Goal: Task Accomplishment & Management: Manage account settings

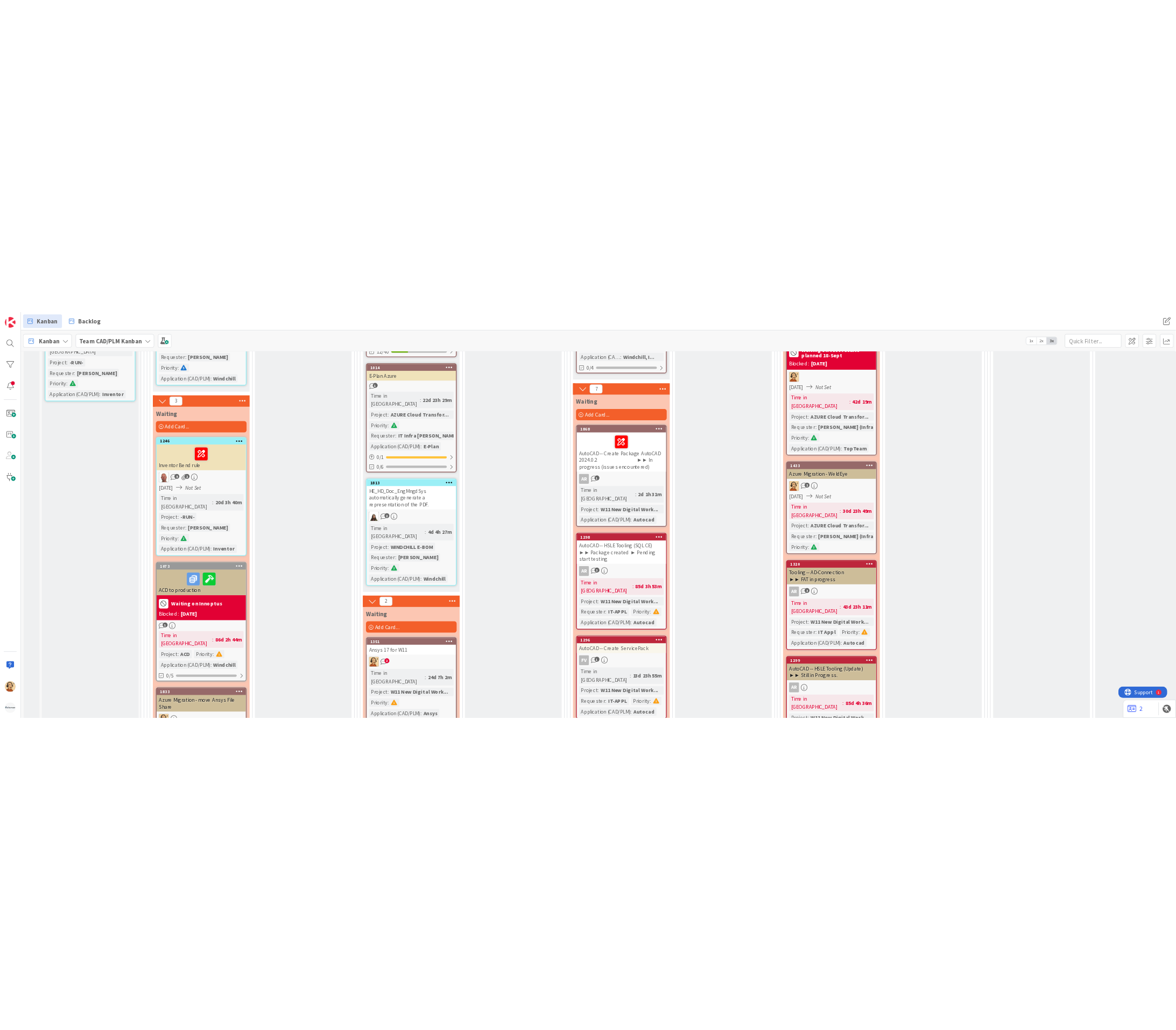
scroll to position [1211, 0]
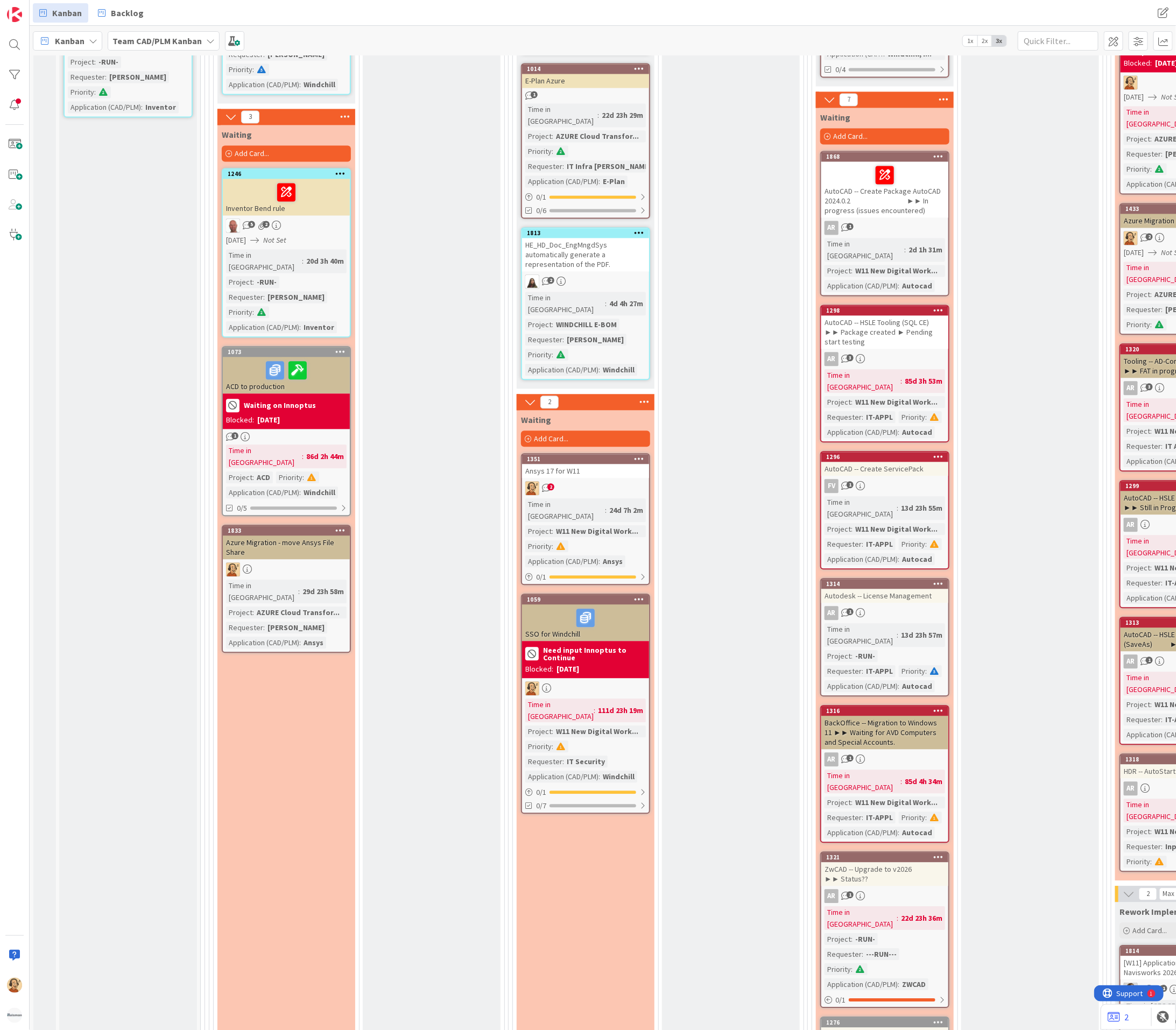
click at [759, 258] on div "Design Done Add Card..." at bounding box center [730, 476] width 138 height 1519
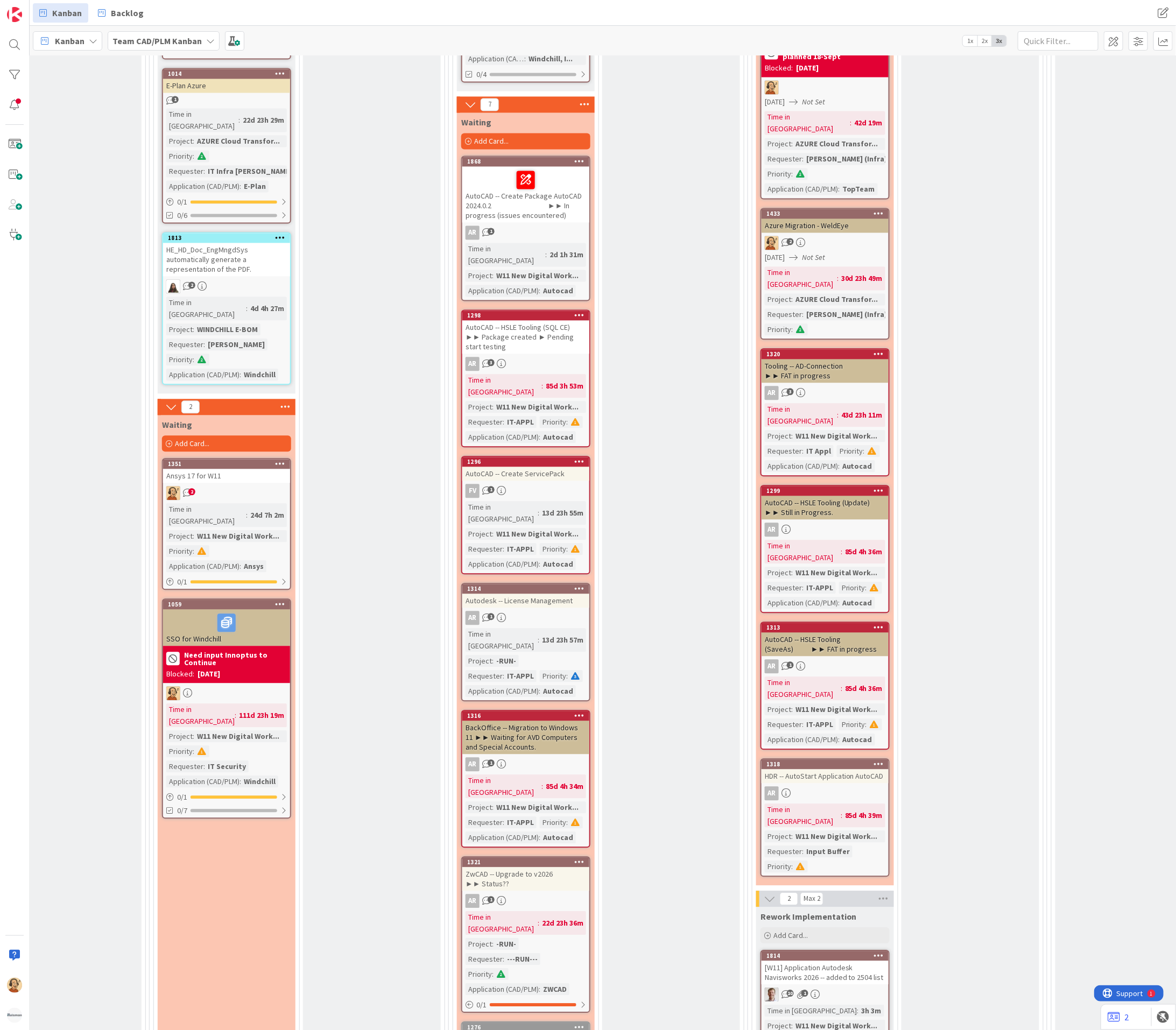
scroll to position [1372, 359]
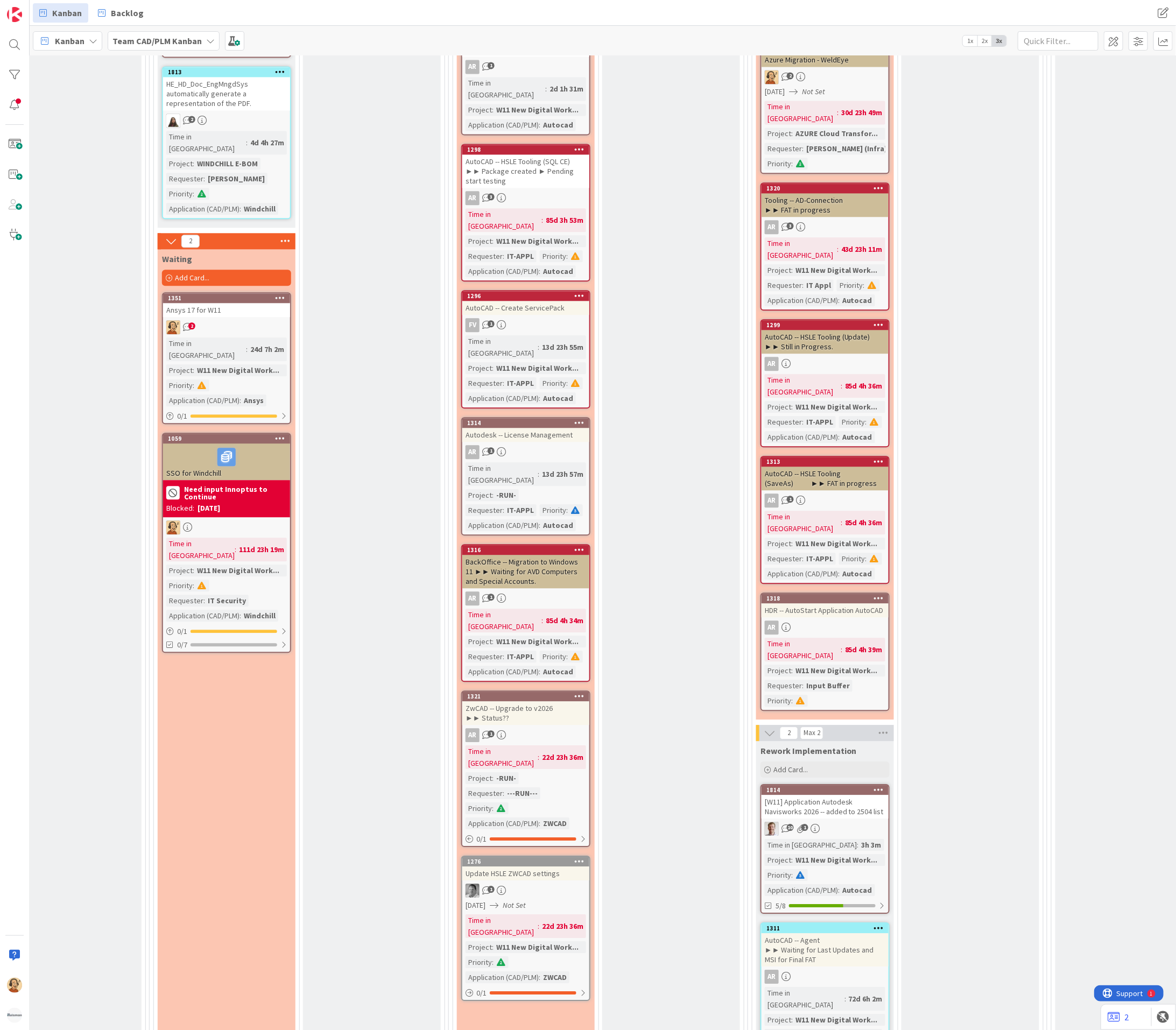
click at [705, 716] on div "Implementation Done Add Card..." at bounding box center [670, 314] width 138 height 1519
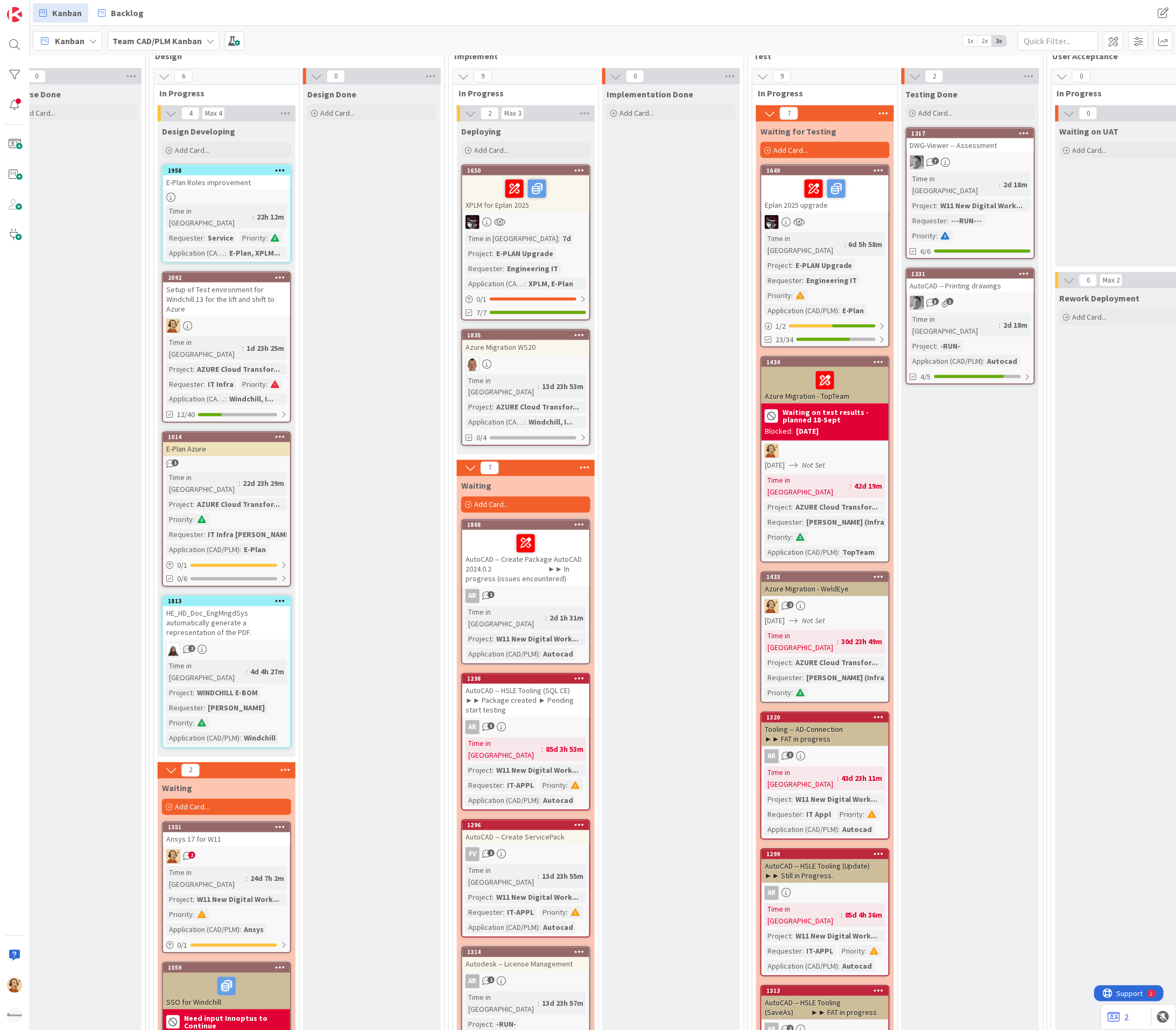
scroll to position [808, 359]
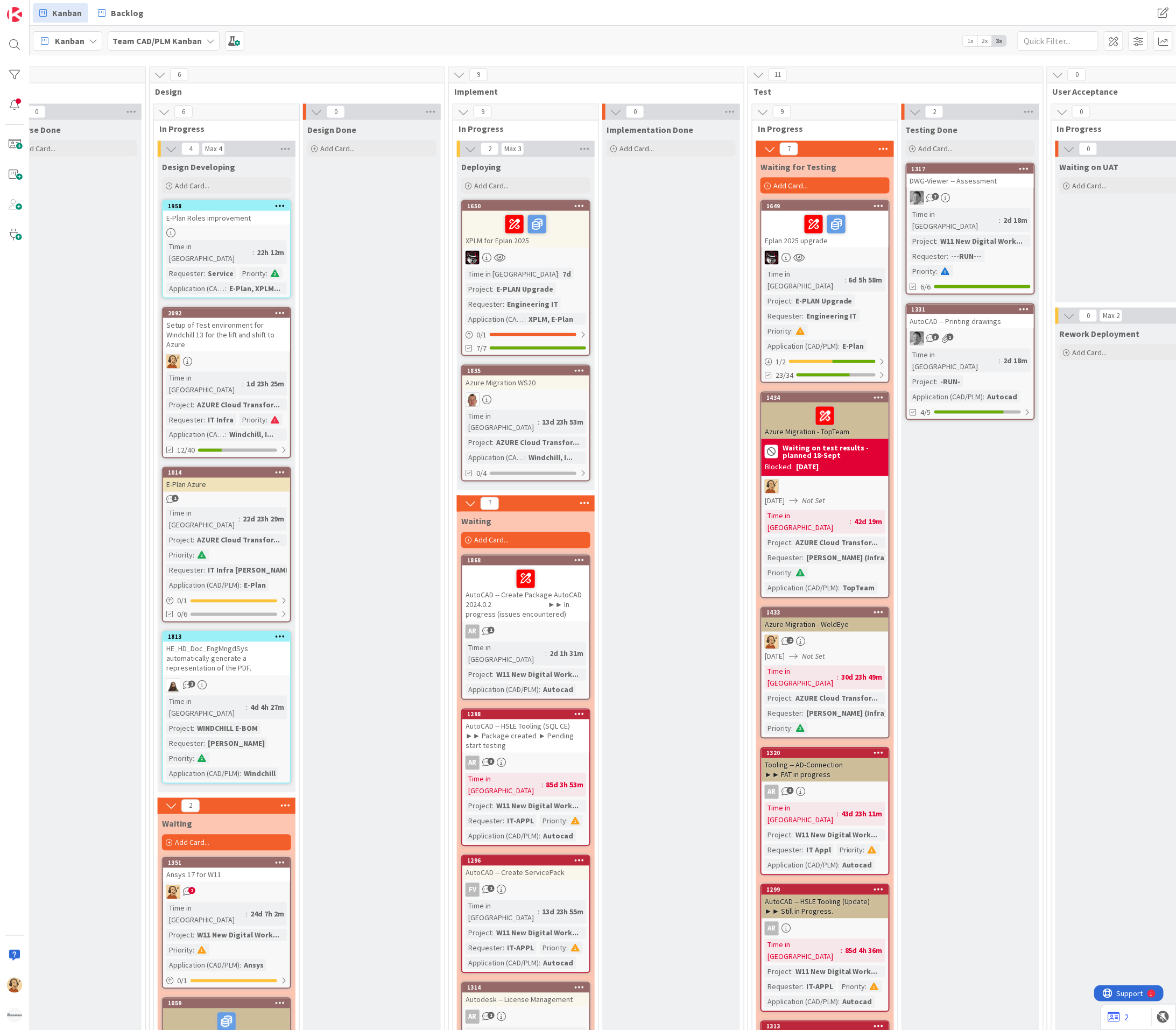
click at [737, 489] on div "Implementation Done Add Card..." at bounding box center [670, 880] width 138 height 1519
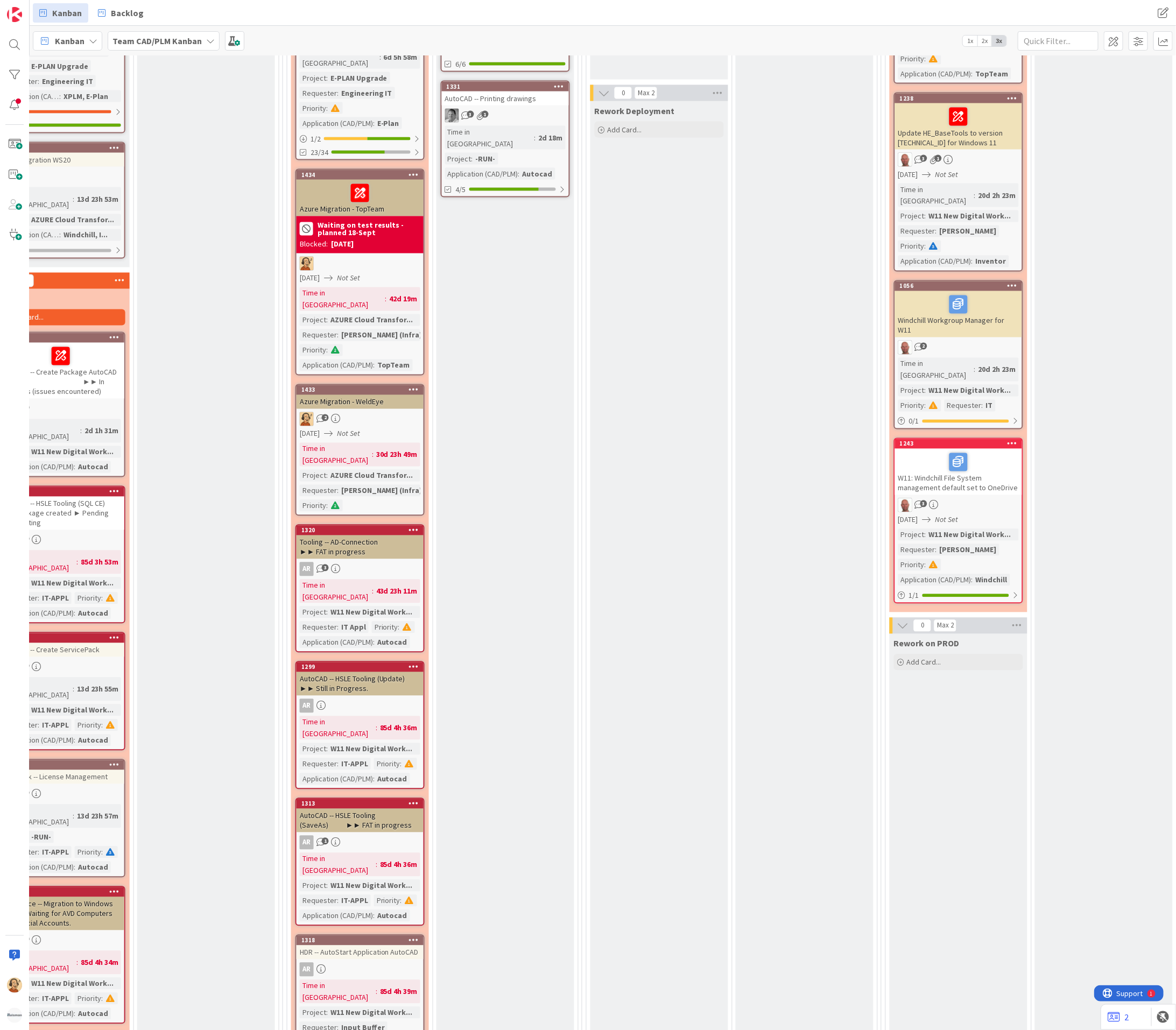
scroll to position [888, 824]
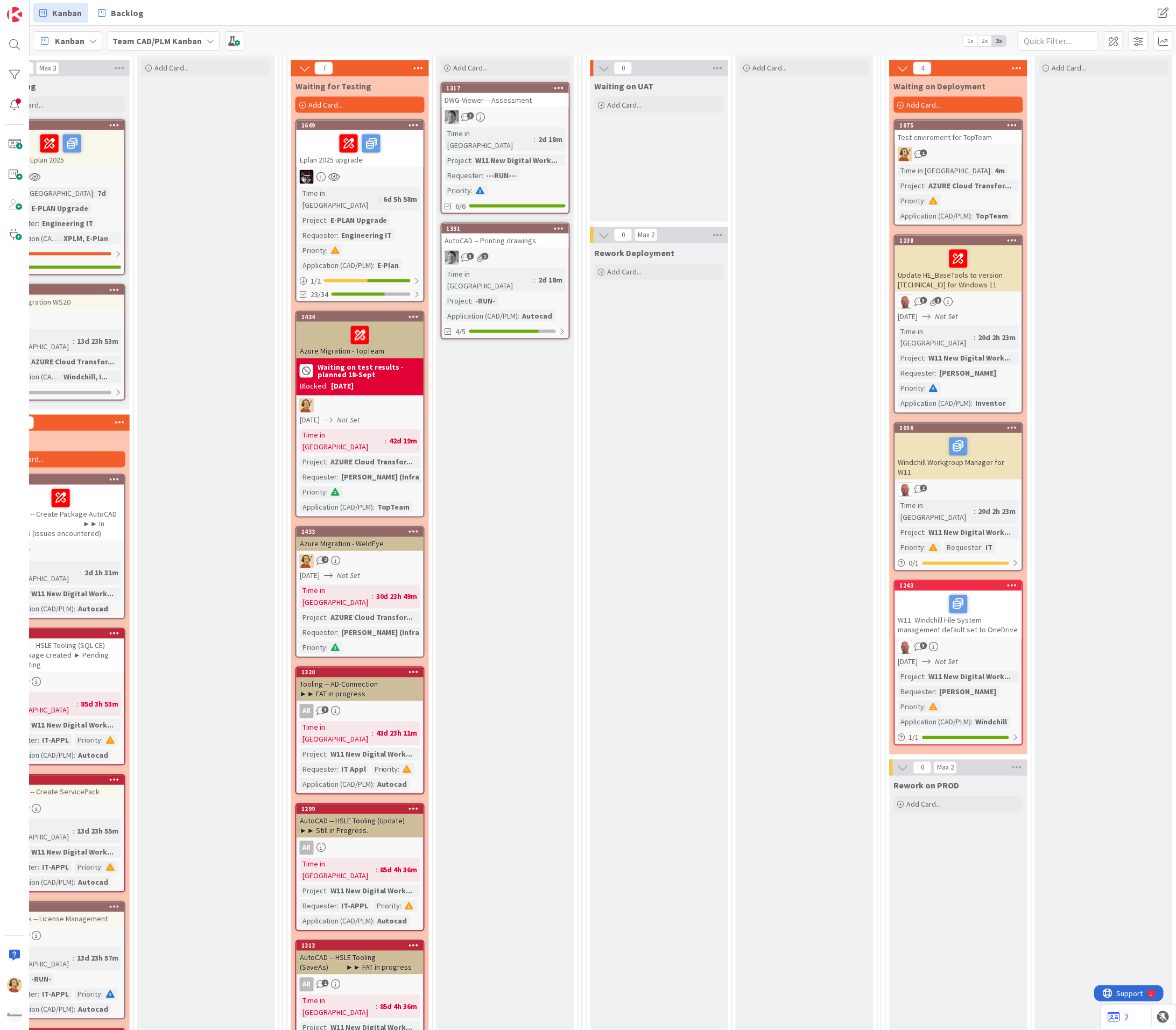
click at [1002, 591] on div "W11: Windchill File System management default set to OneDrive" at bounding box center [959, 613] width 127 height 46
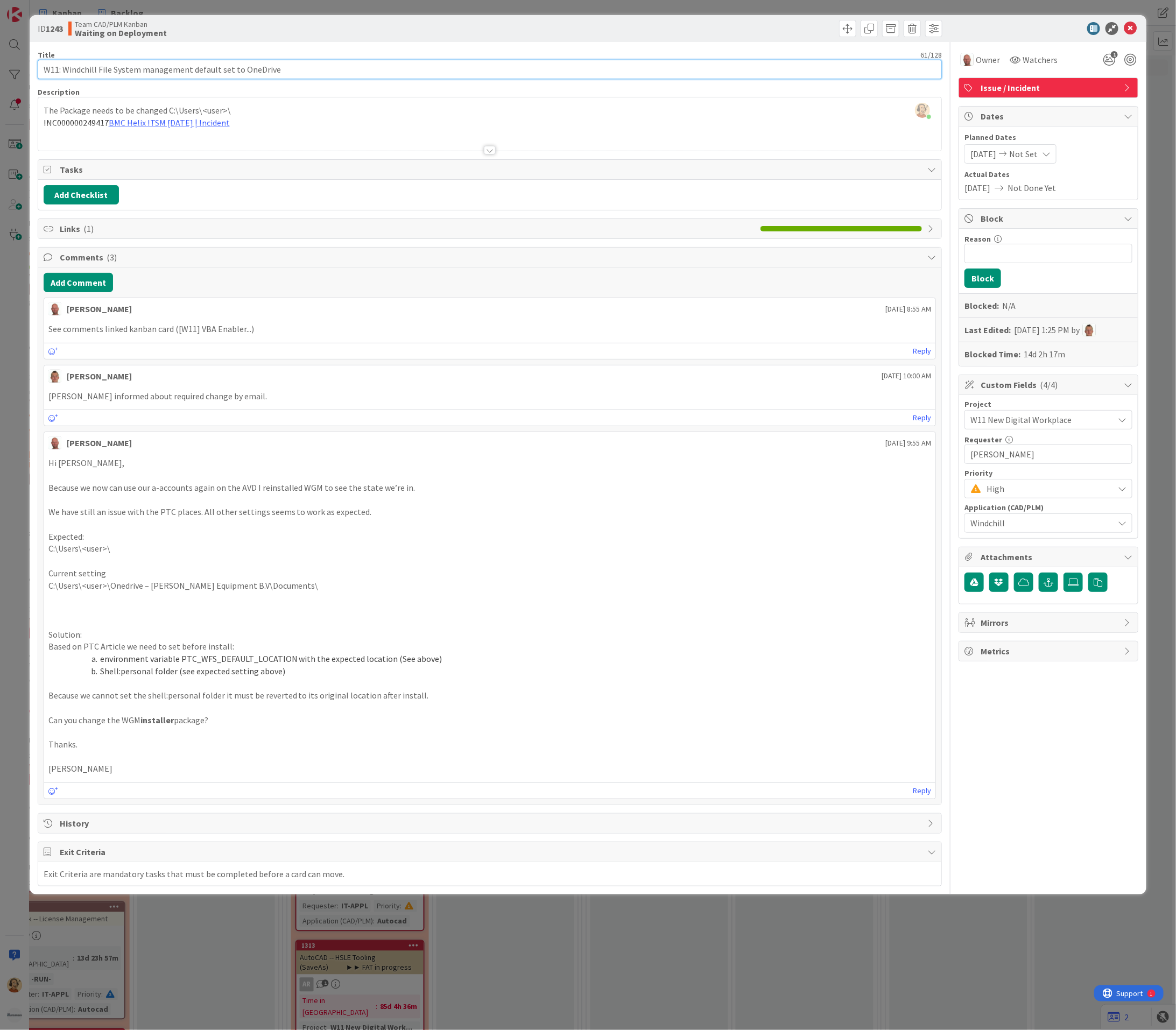
click at [97, 63] on input "W11: Windchill File System management default set to OneDrive" at bounding box center [490, 69] width 905 height 20
type input "W11: Windchill WGM - File System management default set to OneDrive"
click at [1131, 28] on icon at bounding box center [1130, 28] width 13 height 13
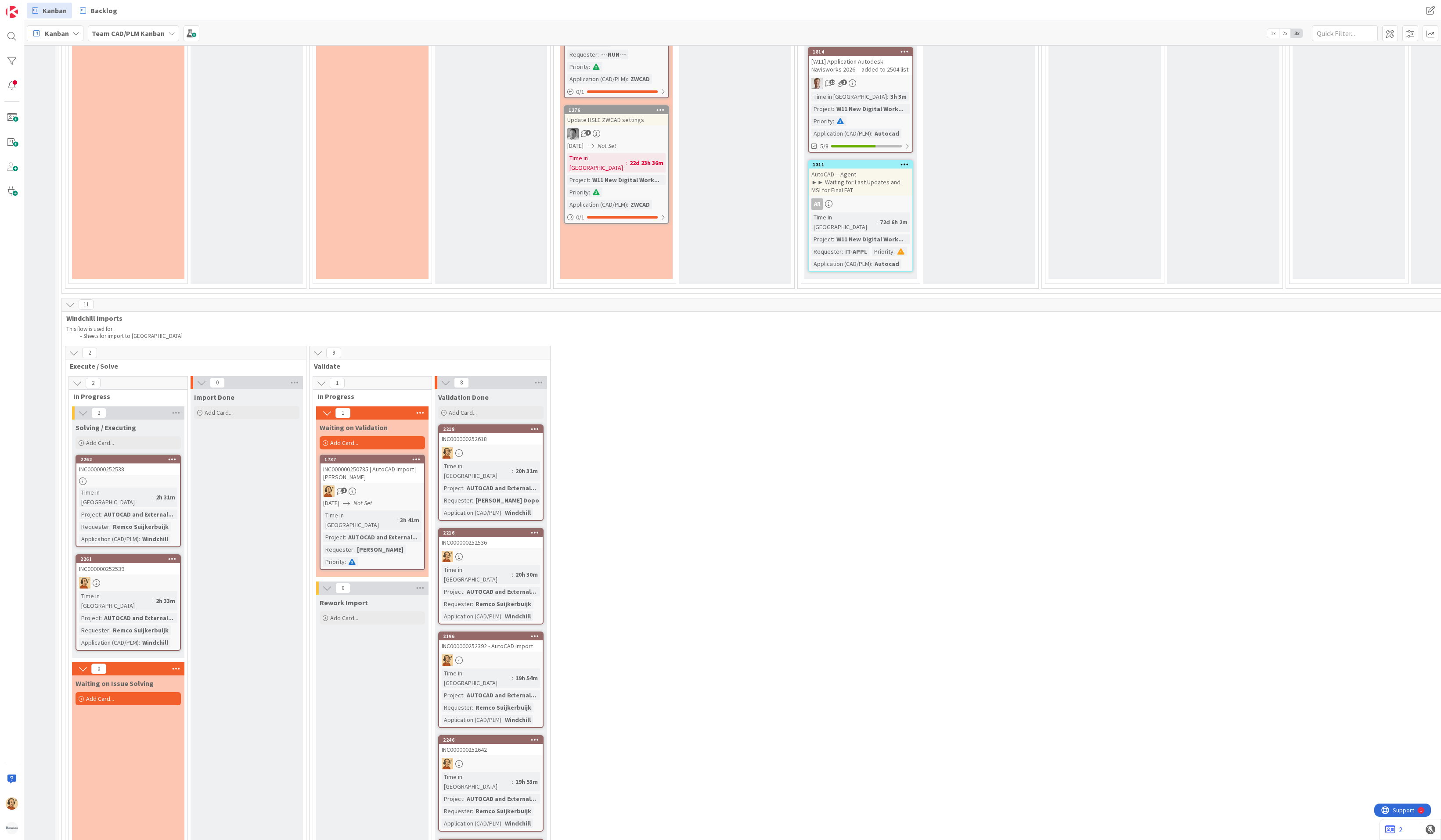
scroll to position [1712, 104]
click at [128, 463] on div "INC000000252538" at bounding box center [130, 469] width 104 height 11
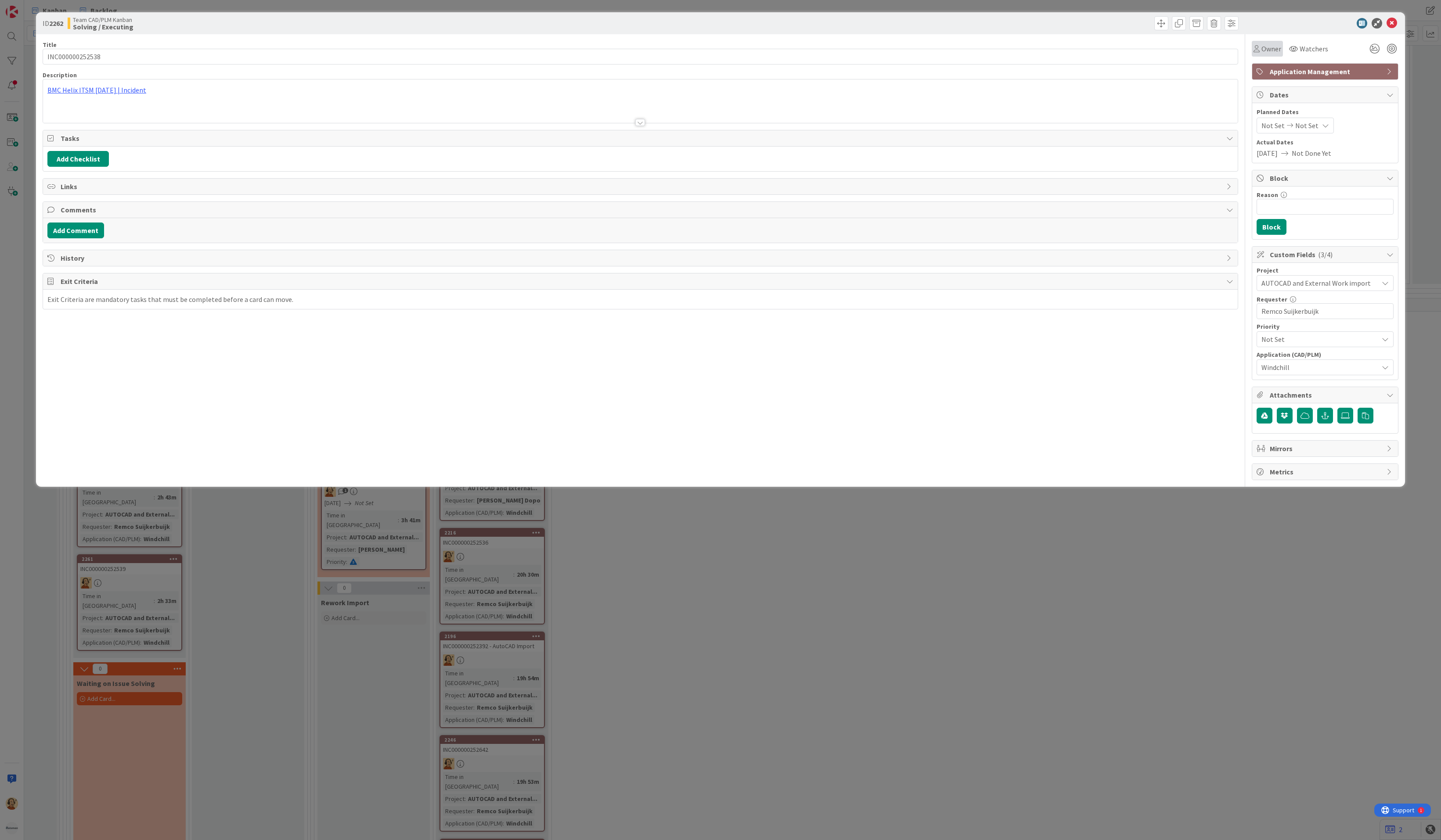
click at [1269, 41] on div "Owner" at bounding box center [1267, 49] width 31 height 16
click at [1284, 113] on link "[PERSON_NAME]" at bounding box center [1322, 113] width 140 height 17
drag, startPoint x: 1391, startPoint y: 24, endPoint x: 1364, endPoint y: 46, distance: 34.8
click at [1366, 24] on icon at bounding box center [1392, 23] width 11 height 11
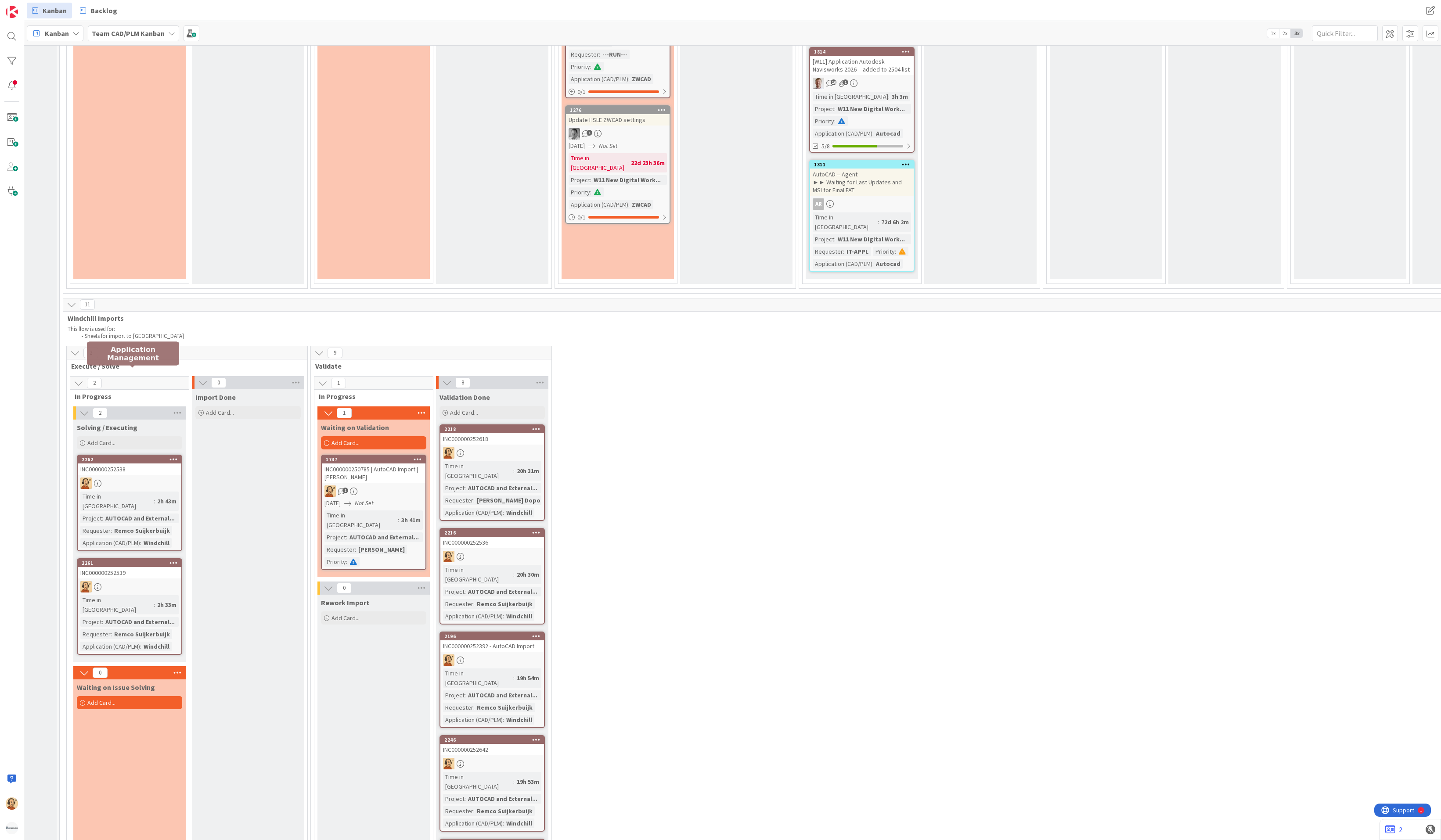
click at [141, 463] on div "INC000000252538" at bounding box center [130, 469] width 104 height 11
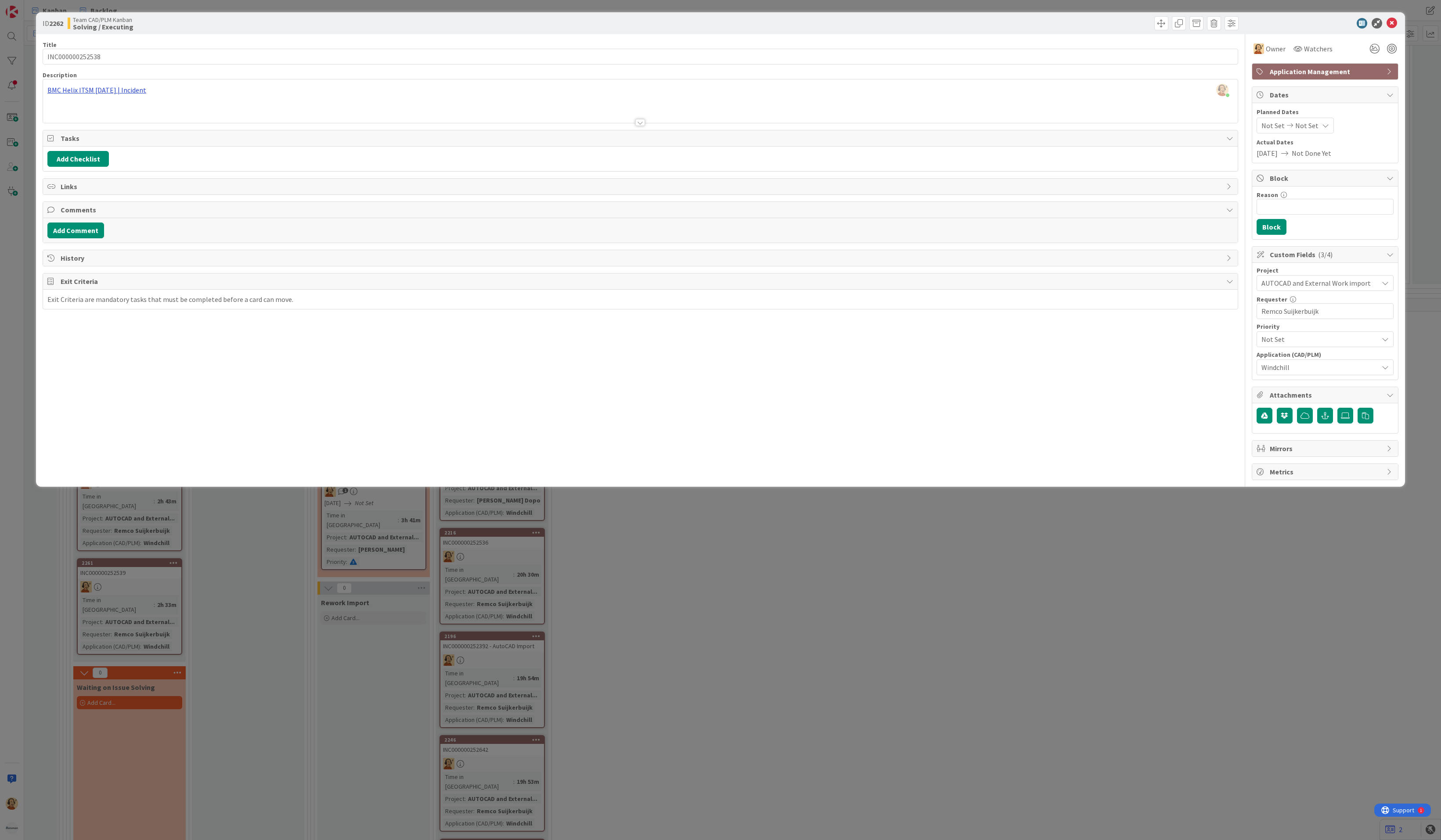
click at [126, 91] on div "[PERSON_NAME] just joined BMC Helix ITSM [DATE] | Incident" at bounding box center [640, 101] width 1195 height 43
click at [100, 121] on link "[URL][PERSON_NAME][DOMAIN_NAME]" at bounding box center [87, 119] width 88 height 11
click at [1366, 24] on icon at bounding box center [1392, 23] width 11 height 11
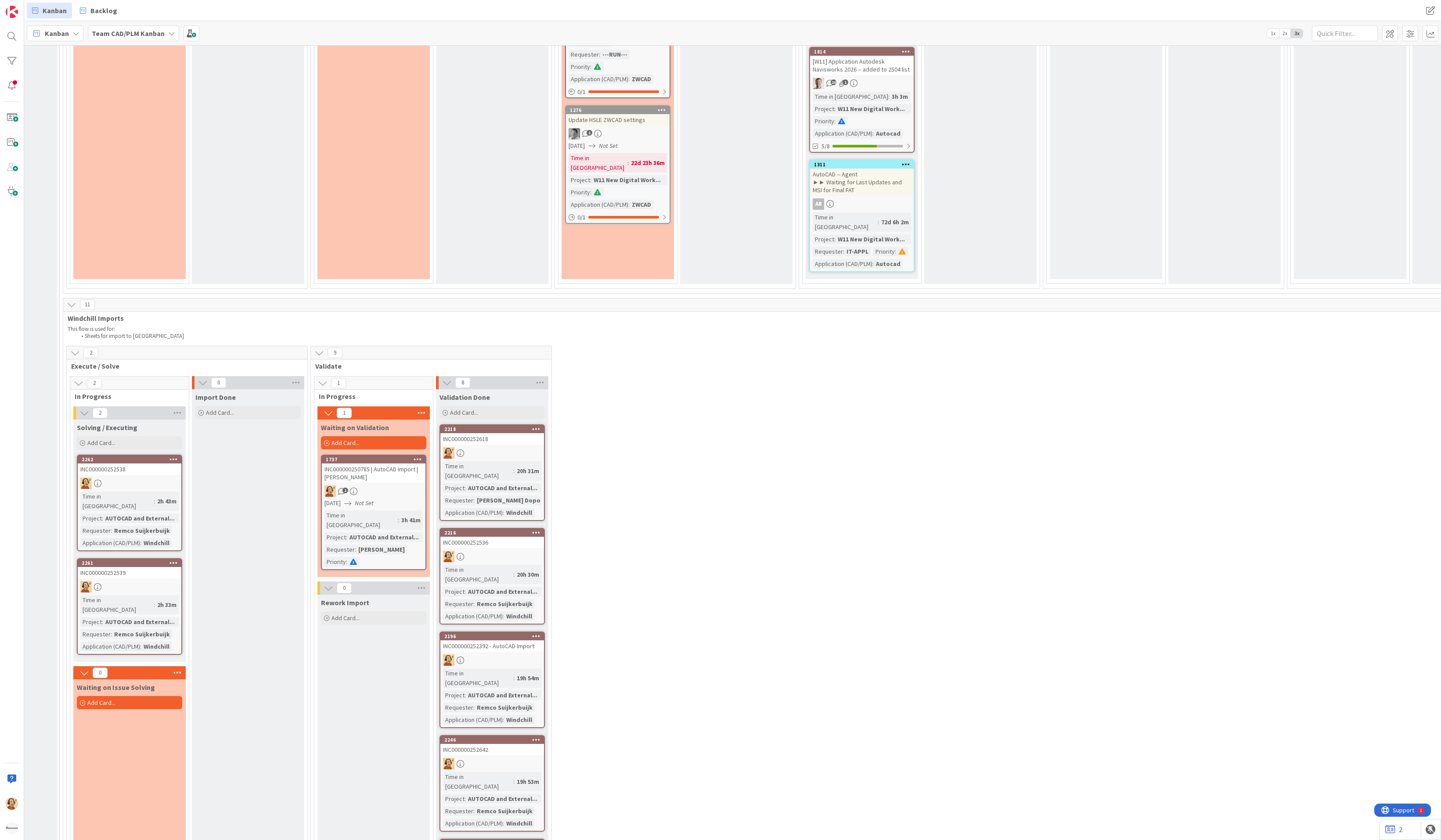
click at [115, 567] on div "INC000000252539" at bounding box center [130, 572] width 104 height 11
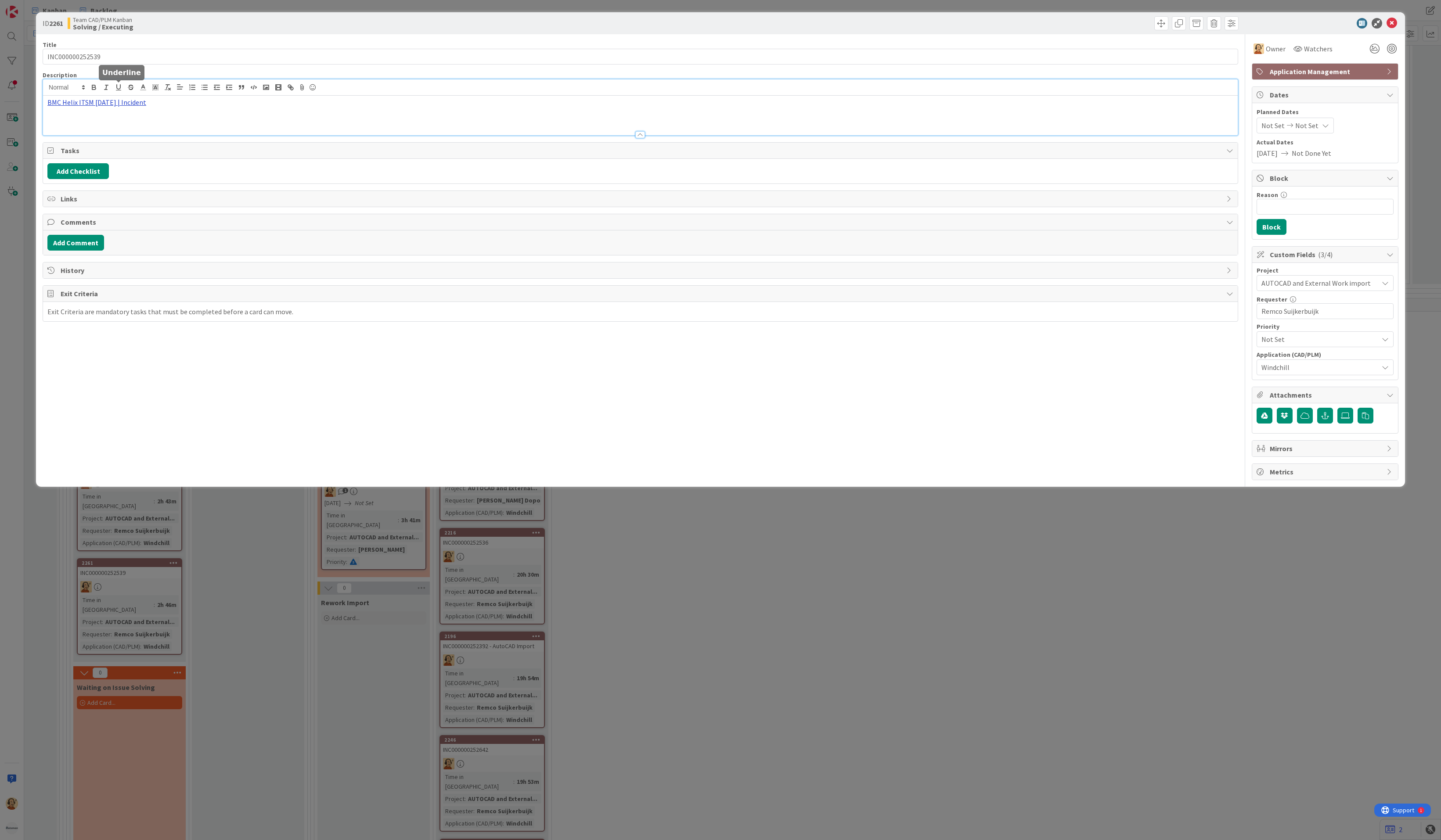
click at [115, 89] on div "BMC Helix ITSM [DATE] | Incident" at bounding box center [640, 108] width 1195 height 56
click at [86, 118] on link "[URL][PERSON_NAME][DOMAIN_NAME]" at bounding box center [87, 119] width 88 height 11
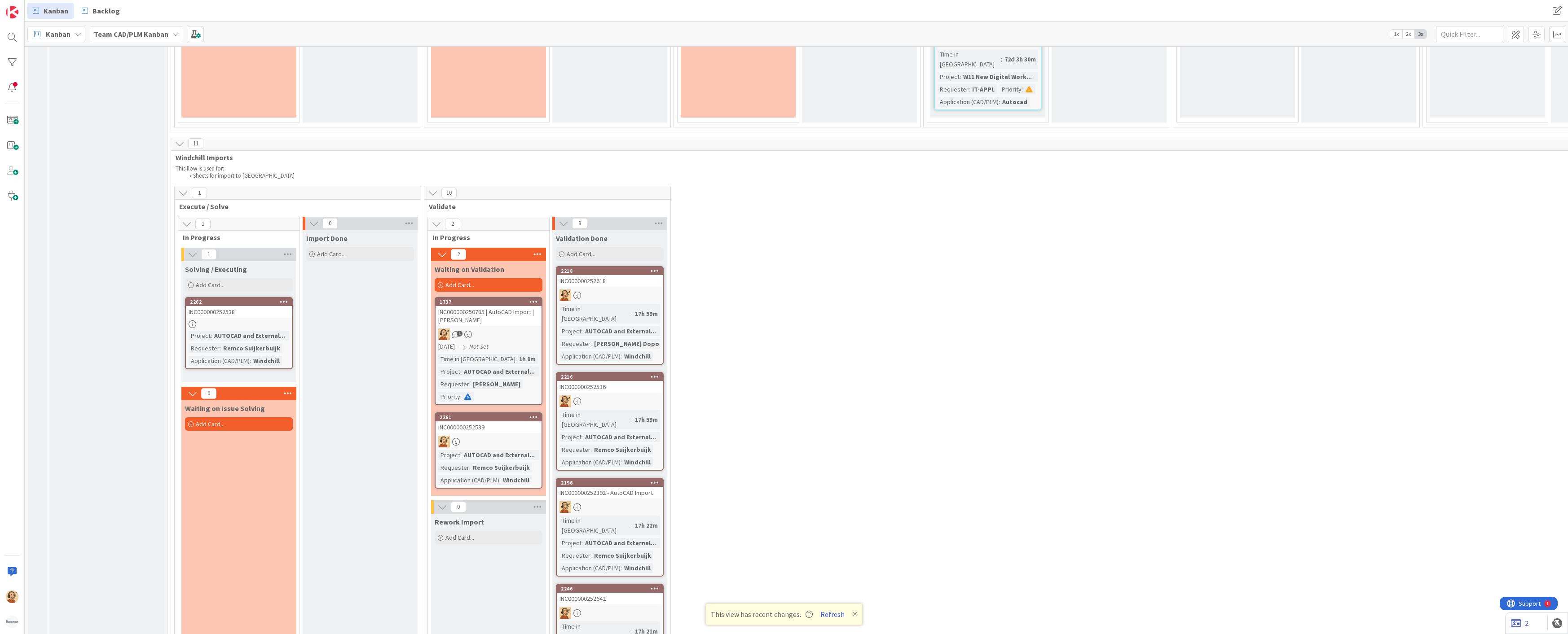
scroll to position [1999, 0]
